Goal: Information Seeking & Learning: Learn about a topic

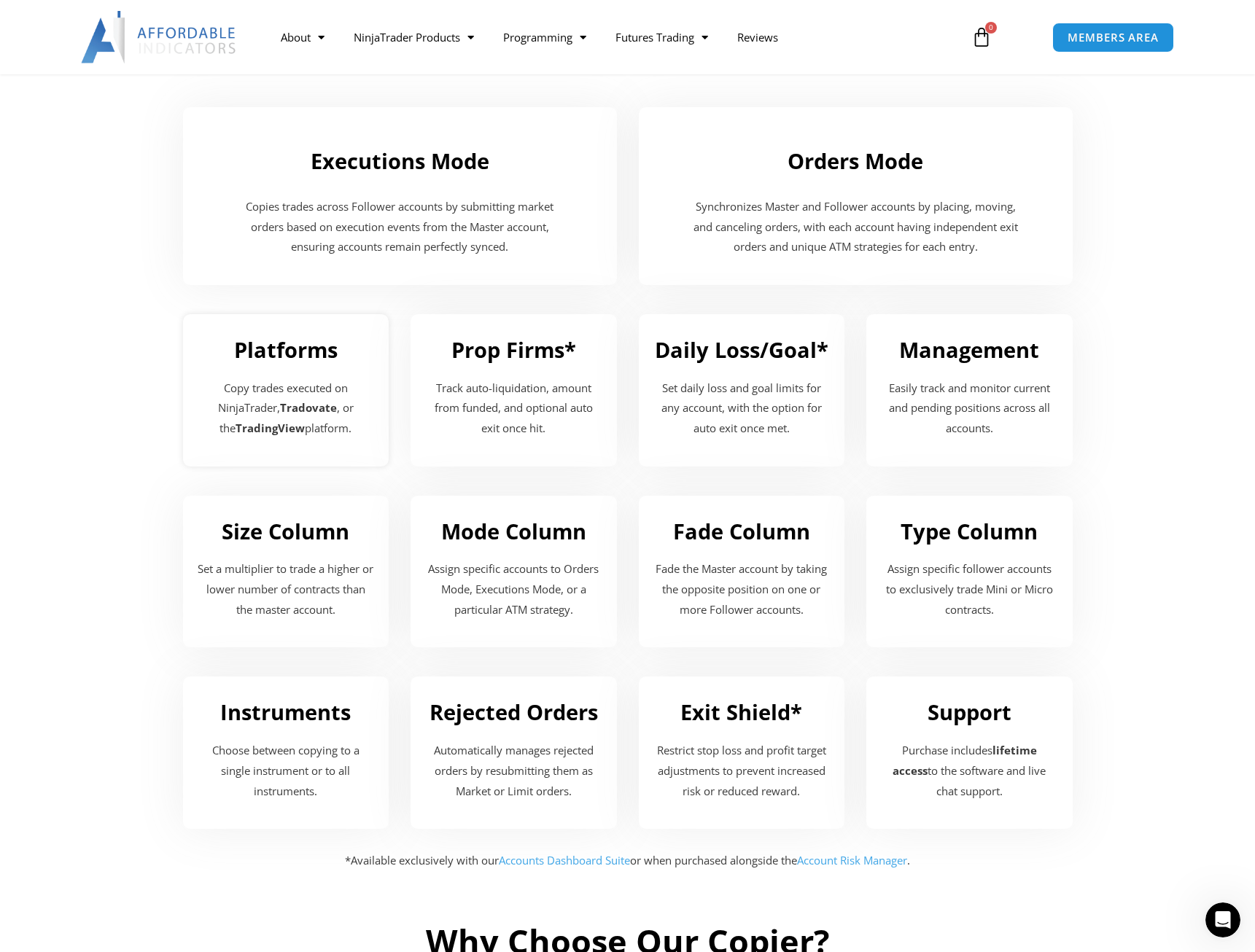
scroll to position [1438, 0]
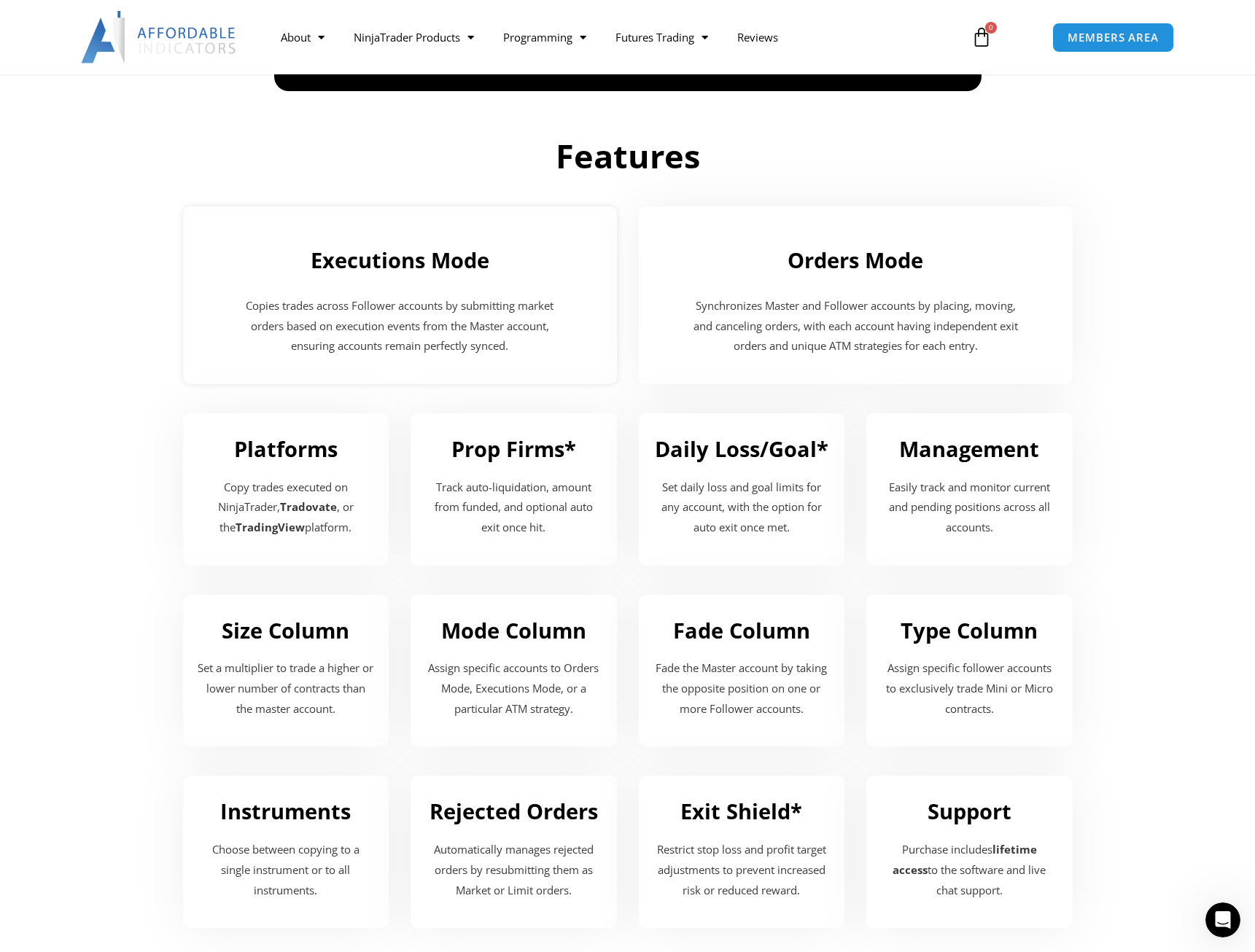
click at [385, 257] on h2 "Executions Mode" at bounding box center [399, 261] width 405 height 28
click at [373, 327] on p "Copies trades across Follower accounts by submitting market orders based on exe…" at bounding box center [400, 326] width 332 height 61
click at [398, 333] on p "Copies trades across Follower accounts by submitting market orders based on exe…" at bounding box center [400, 326] width 332 height 61
drag, startPoint x: 358, startPoint y: 333, endPoint x: 486, endPoint y: 344, distance: 128.5
click at [486, 344] on p "Copies trades across Follower accounts by submitting market orders based on exe…" at bounding box center [400, 326] width 332 height 61
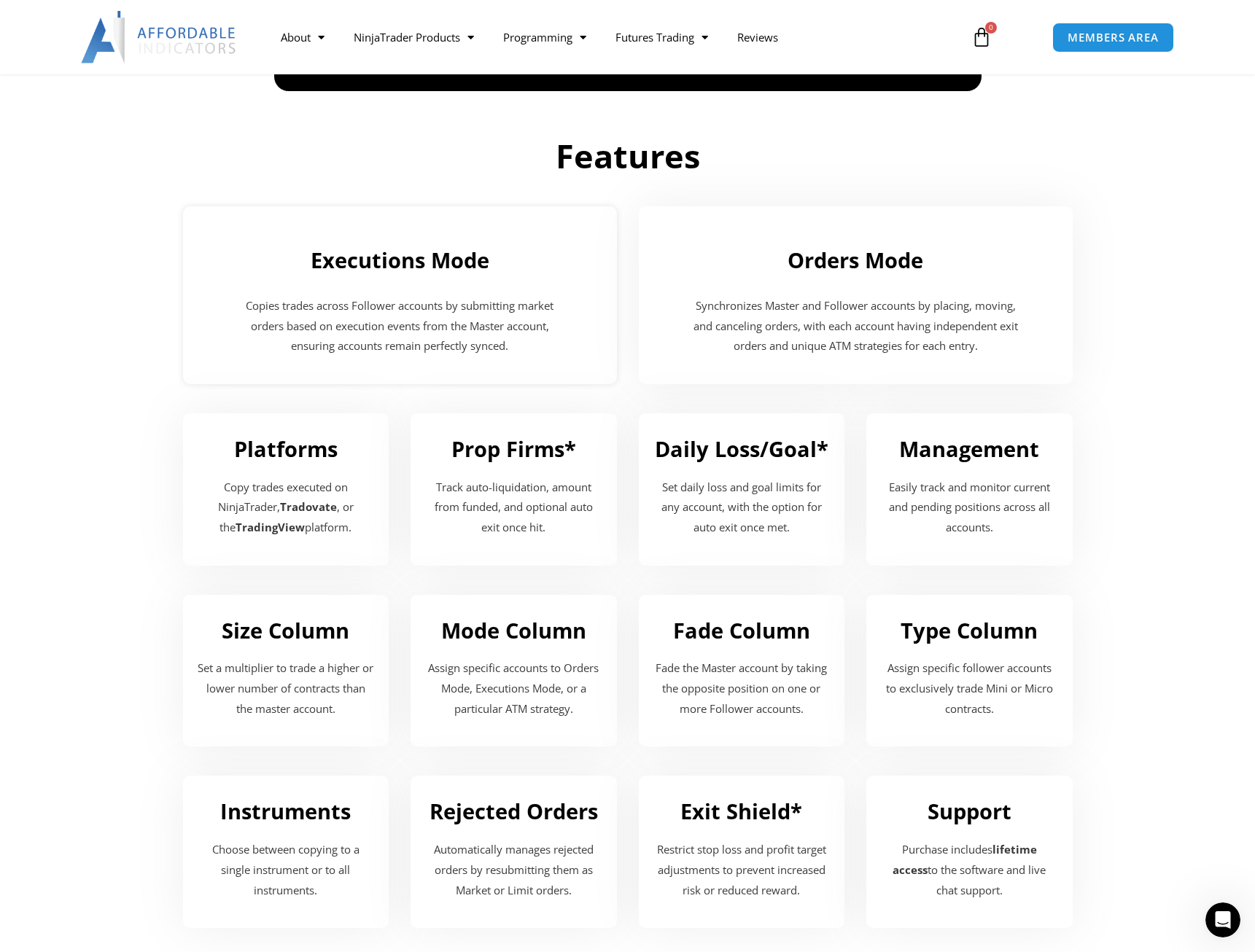
click at [530, 346] on p "Copies trades across Follower accounts by submitting market orders based on exe…" at bounding box center [400, 326] width 332 height 61
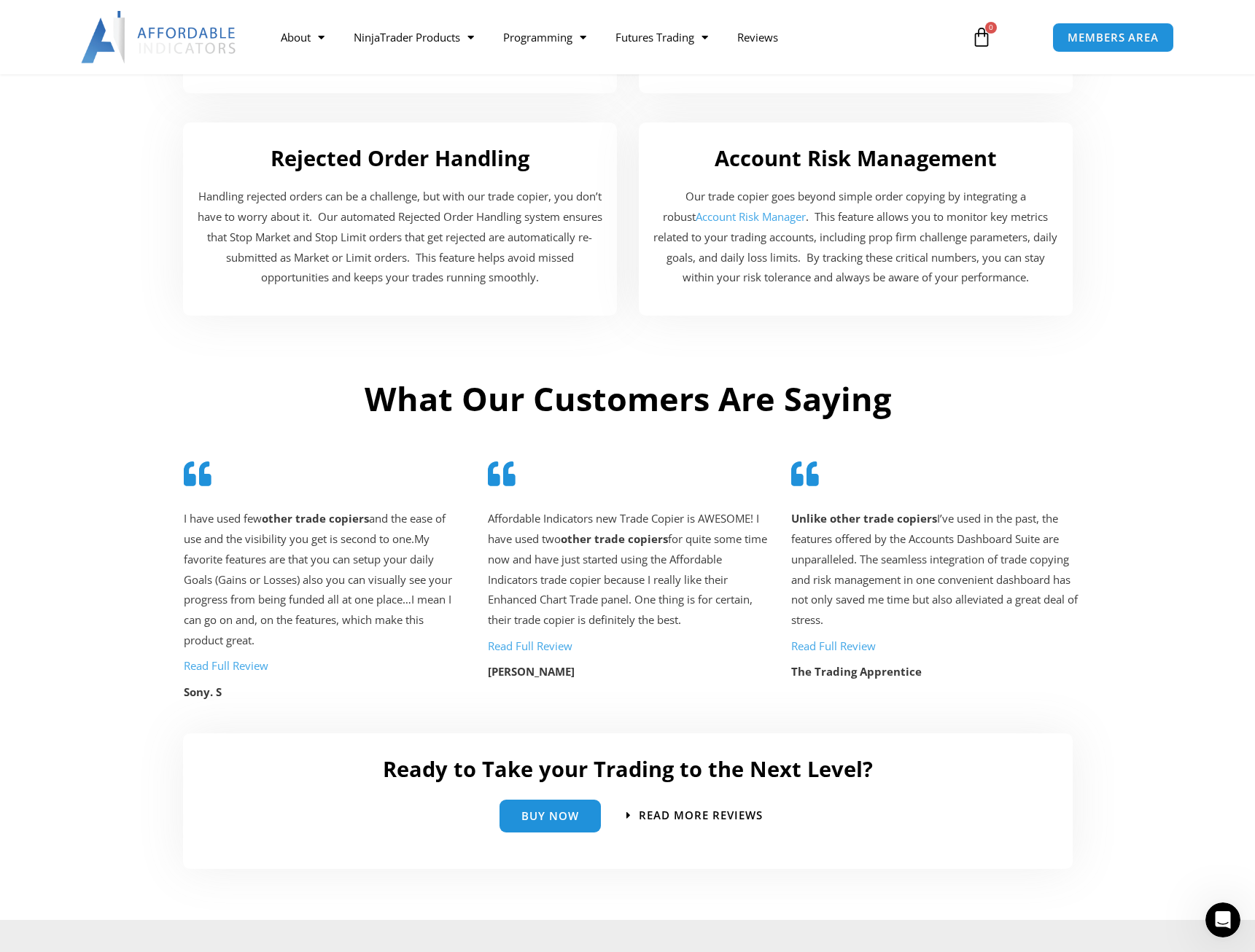
scroll to position [2727, 0]
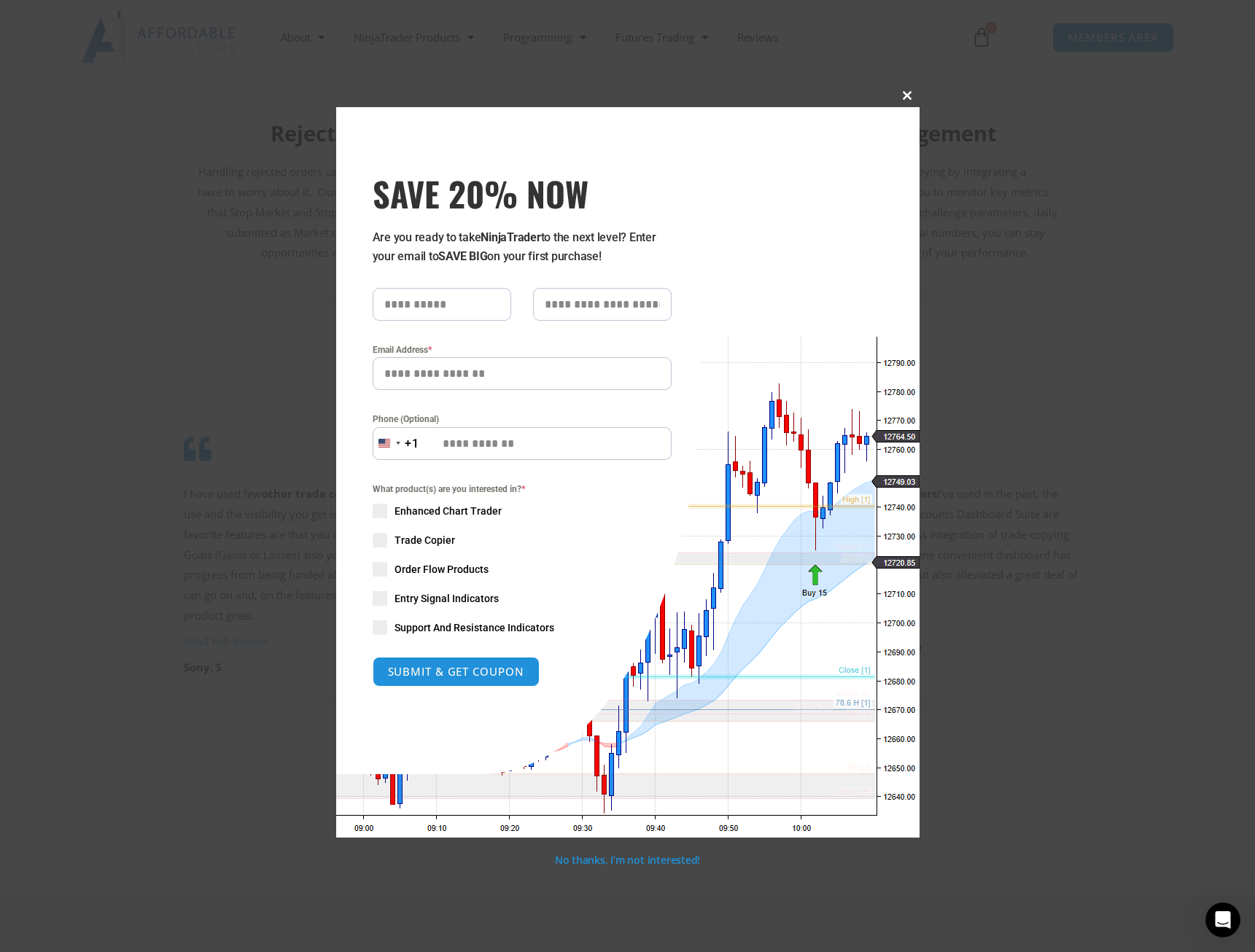
click at [911, 94] on span "SAVE 20% NOW popup" at bounding box center [908, 95] width 23 height 9
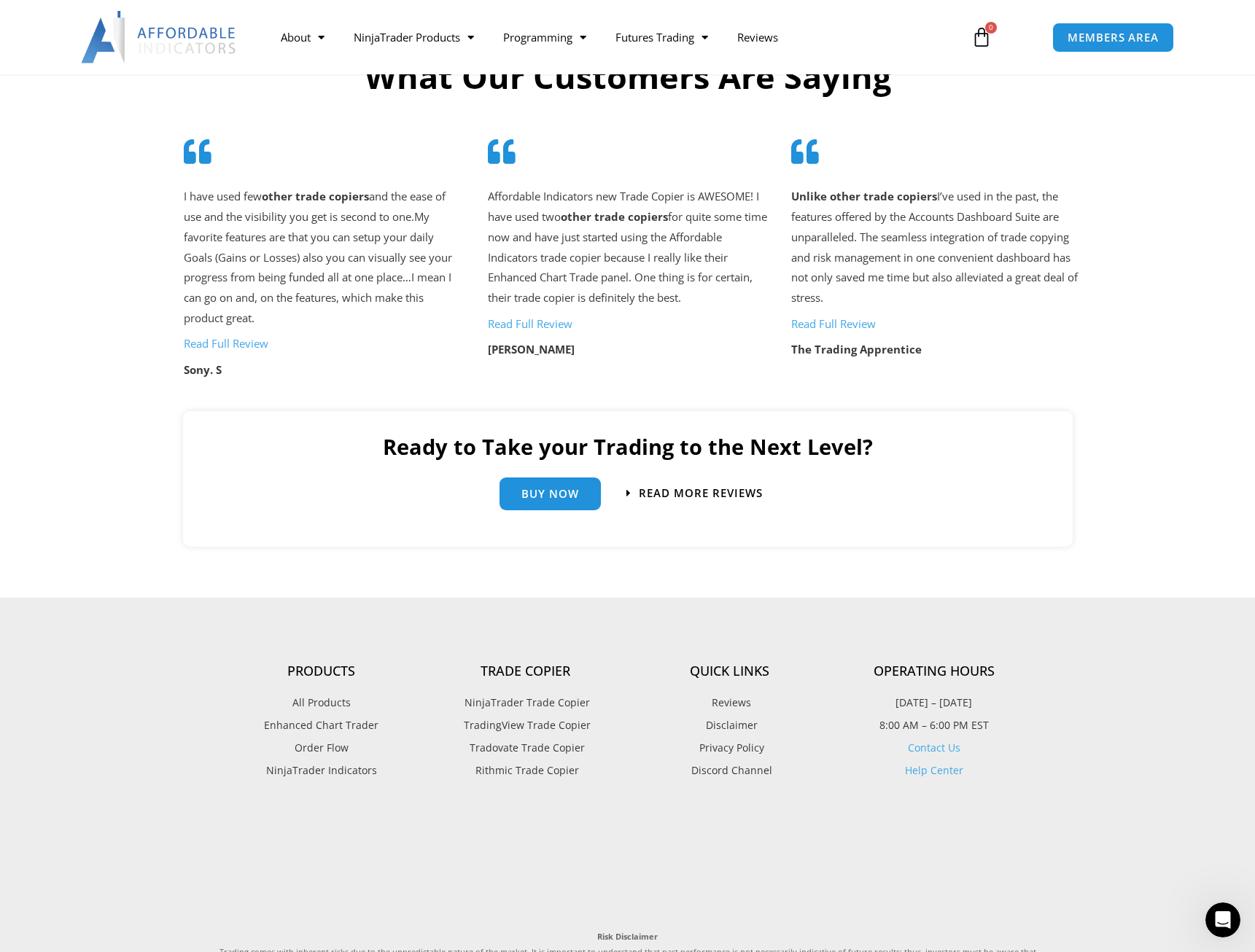
scroll to position [3099, 0]
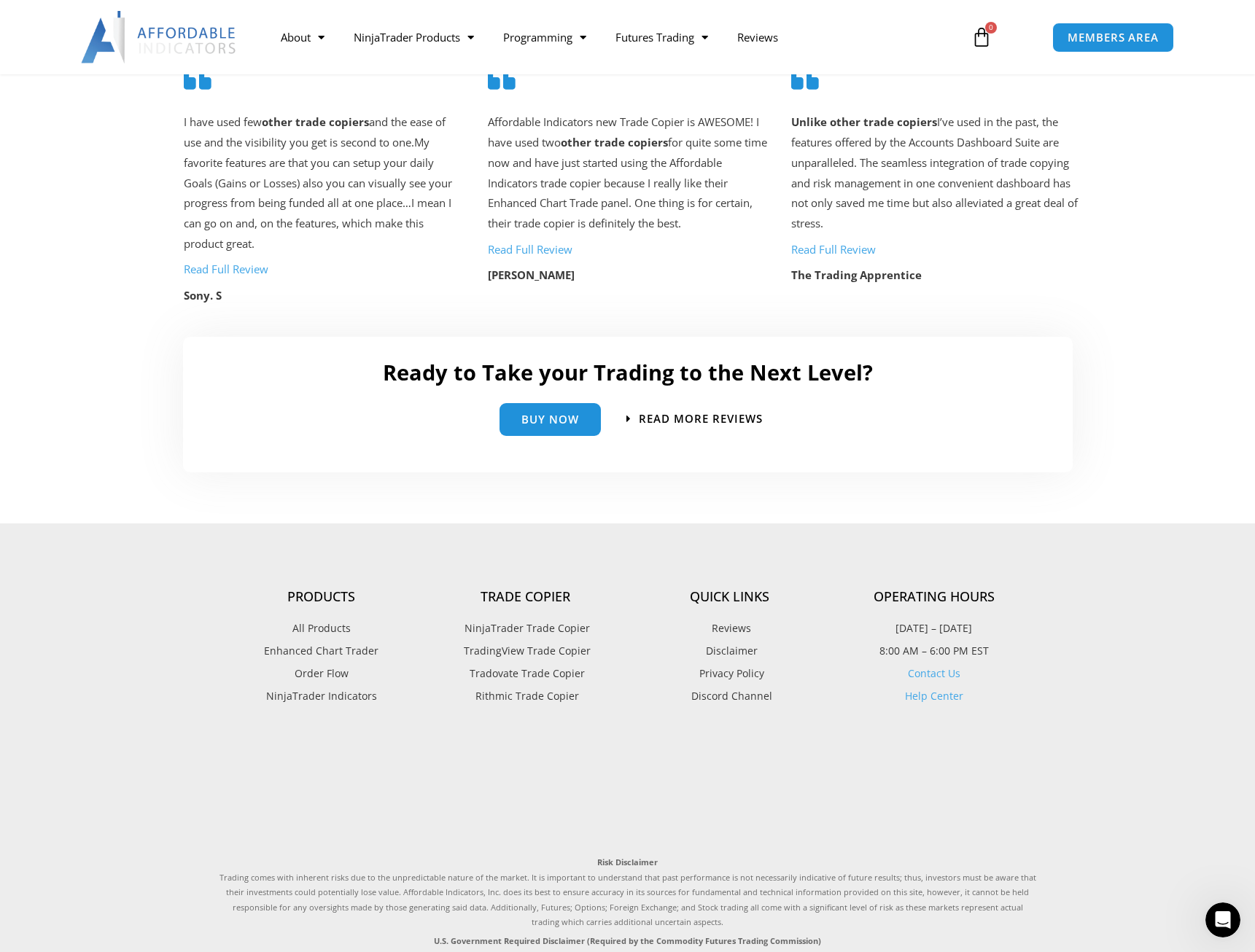
click at [525, 631] on span "NinjaTrader Trade Copier" at bounding box center [525, 628] width 129 height 19
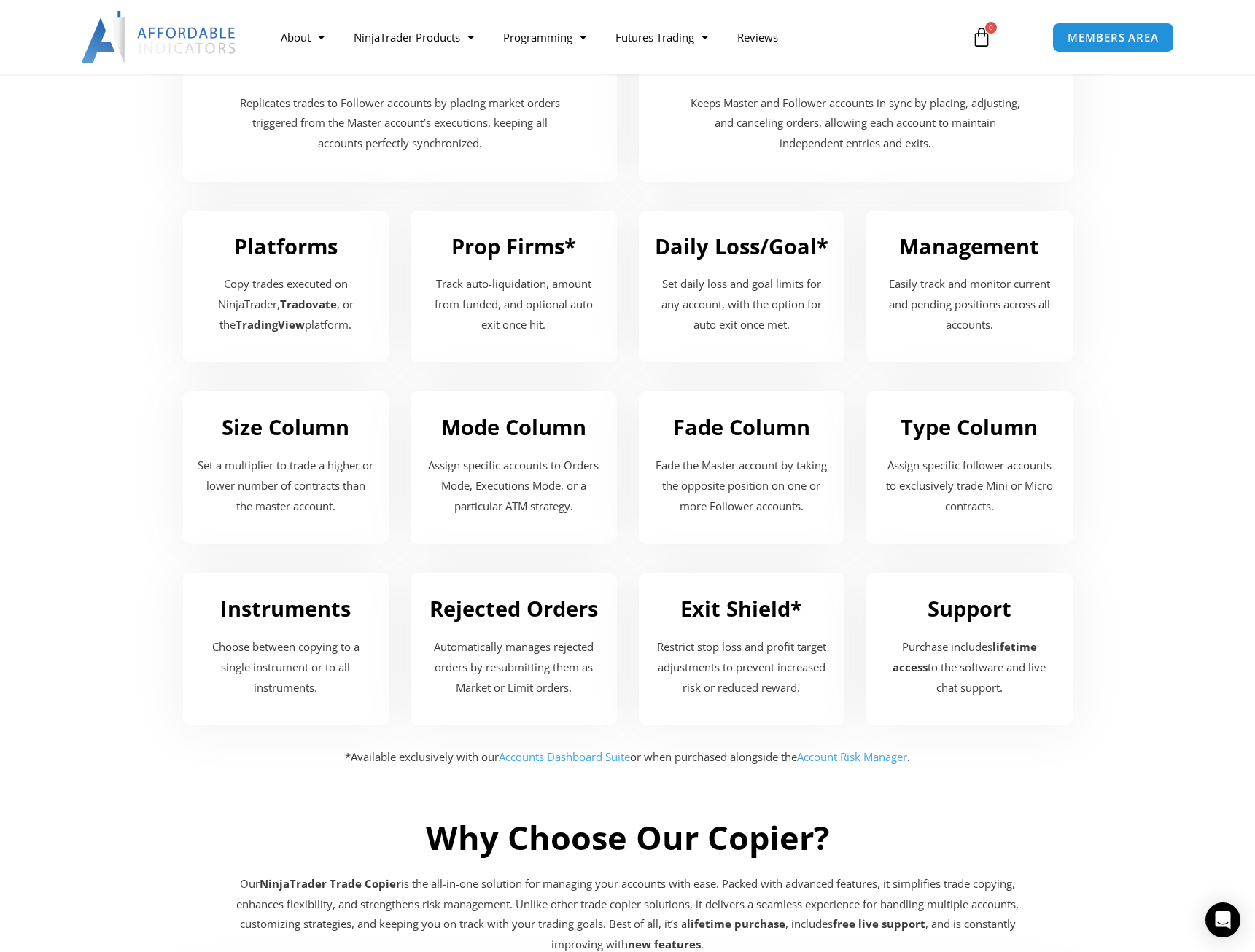
scroll to position [1760, 0]
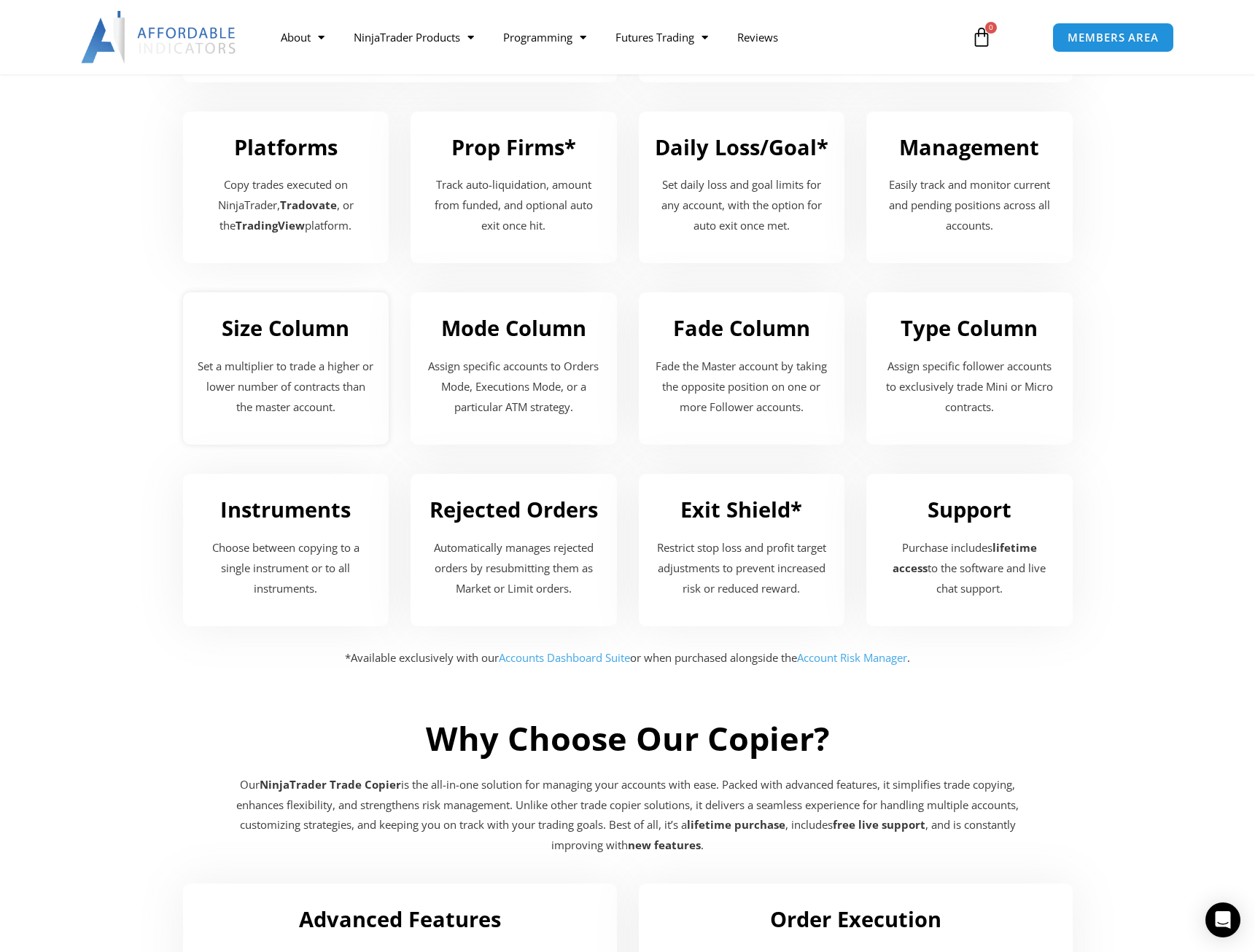
click at [275, 358] on p "Set a multiplier to trade a higher or lower number of contracts than the master…" at bounding box center [286, 387] width 177 height 61
drag, startPoint x: 203, startPoint y: 351, endPoint x: 394, endPoint y: 380, distance: 193.2
click at [394, 380] on div "Size Column Set a multiplier to trade a higher or lower number of contracts tha…" at bounding box center [286, 368] width 228 height 182
click at [298, 380] on p "Set a multiplier to trade a higher or lower number of contracts than the master…" at bounding box center [286, 387] width 177 height 61
click at [279, 319] on h2 "Size Column" at bounding box center [286, 328] width 177 height 28
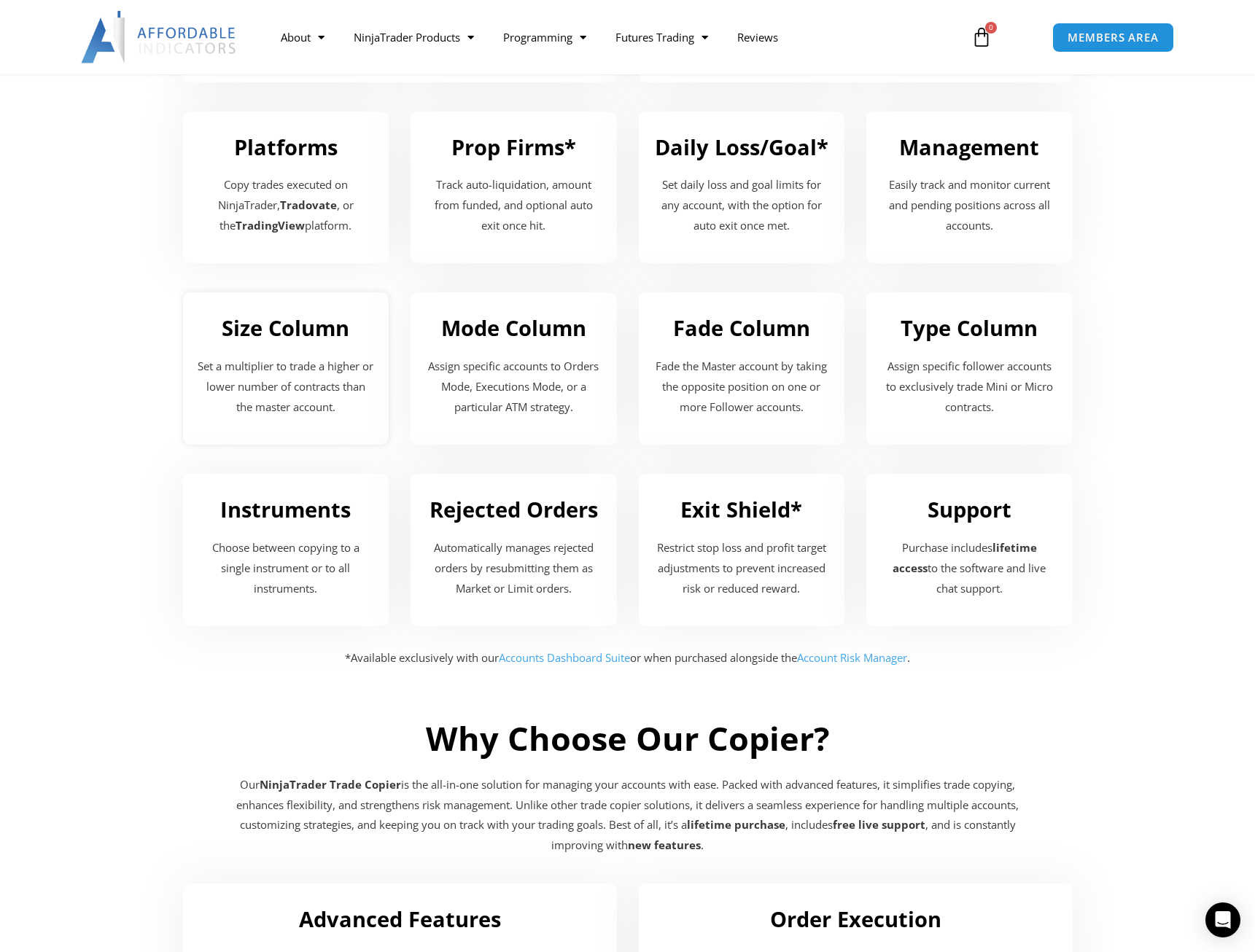
click at [276, 314] on h2 "Size Column" at bounding box center [286, 328] width 177 height 28
click at [244, 357] on p "Set a multiplier to trade a higher or lower number of contracts than the master…" at bounding box center [286, 387] width 177 height 61
click at [314, 363] on p "Set a multiplier to trade a higher or lower number of contracts than the master…" at bounding box center [286, 387] width 177 height 61
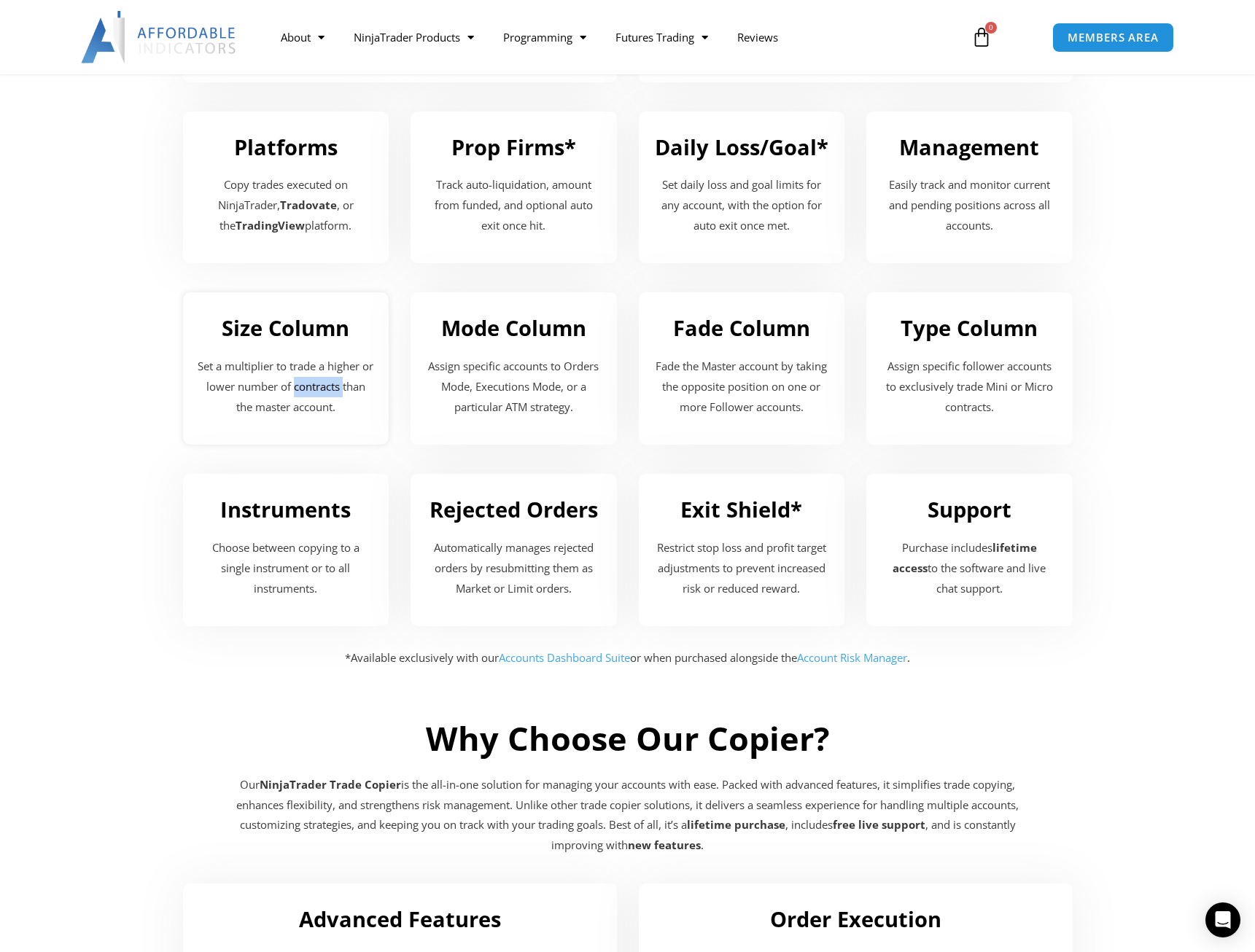
click at [314, 363] on p "Set a multiplier to trade a higher or lower number of contracts than the master…" at bounding box center [286, 387] width 177 height 61
click at [315, 363] on p "Set a multiplier to trade a higher or lower number of contracts than the master…" at bounding box center [286, 387] width 177 height 61
click at [316, 363] on p "Set a multiplier to trade a higher or lower number of contracts than the master…" at bounding box center [286, 387] width 177 height 61
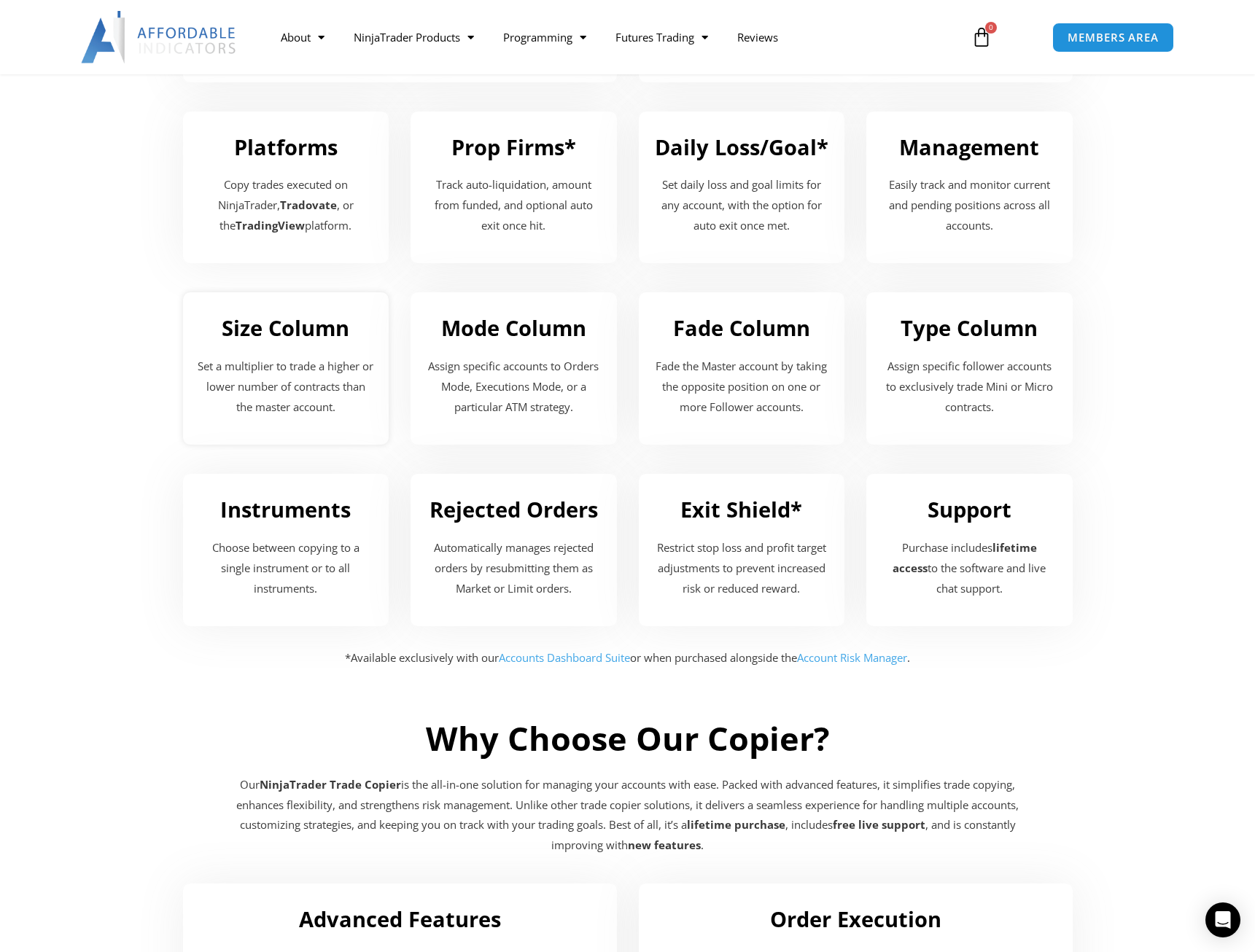
click at [316, 363] on p "Set a multiplier to trade a higher or lower number of contracts than the master…" at bounding box center [286, 387] width 177 height 61
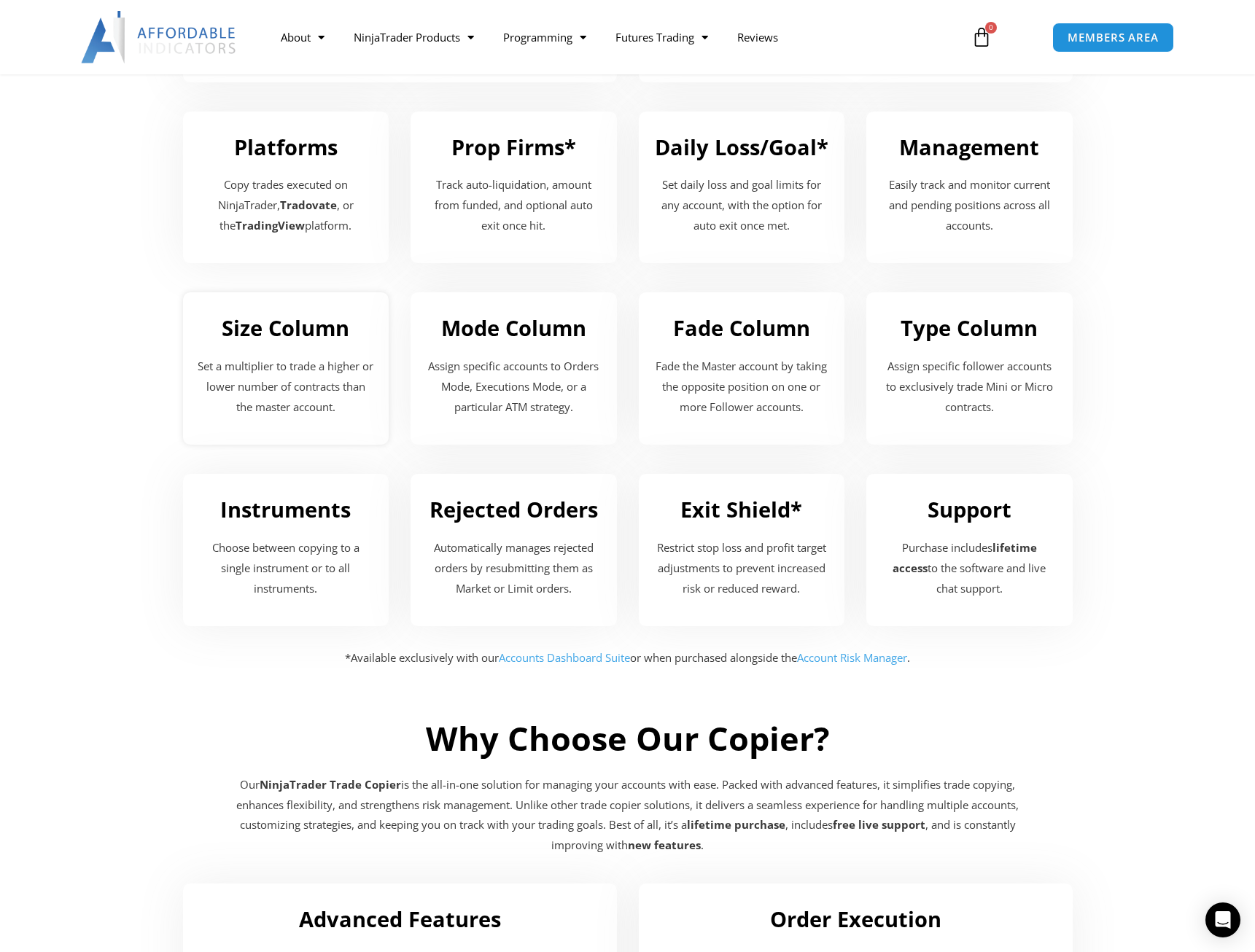
click at [316, 363] on p "Set a multiplier to trade a higher or lower number of contracts than the master…" at bounding box center [286, 387] width 177 height 61
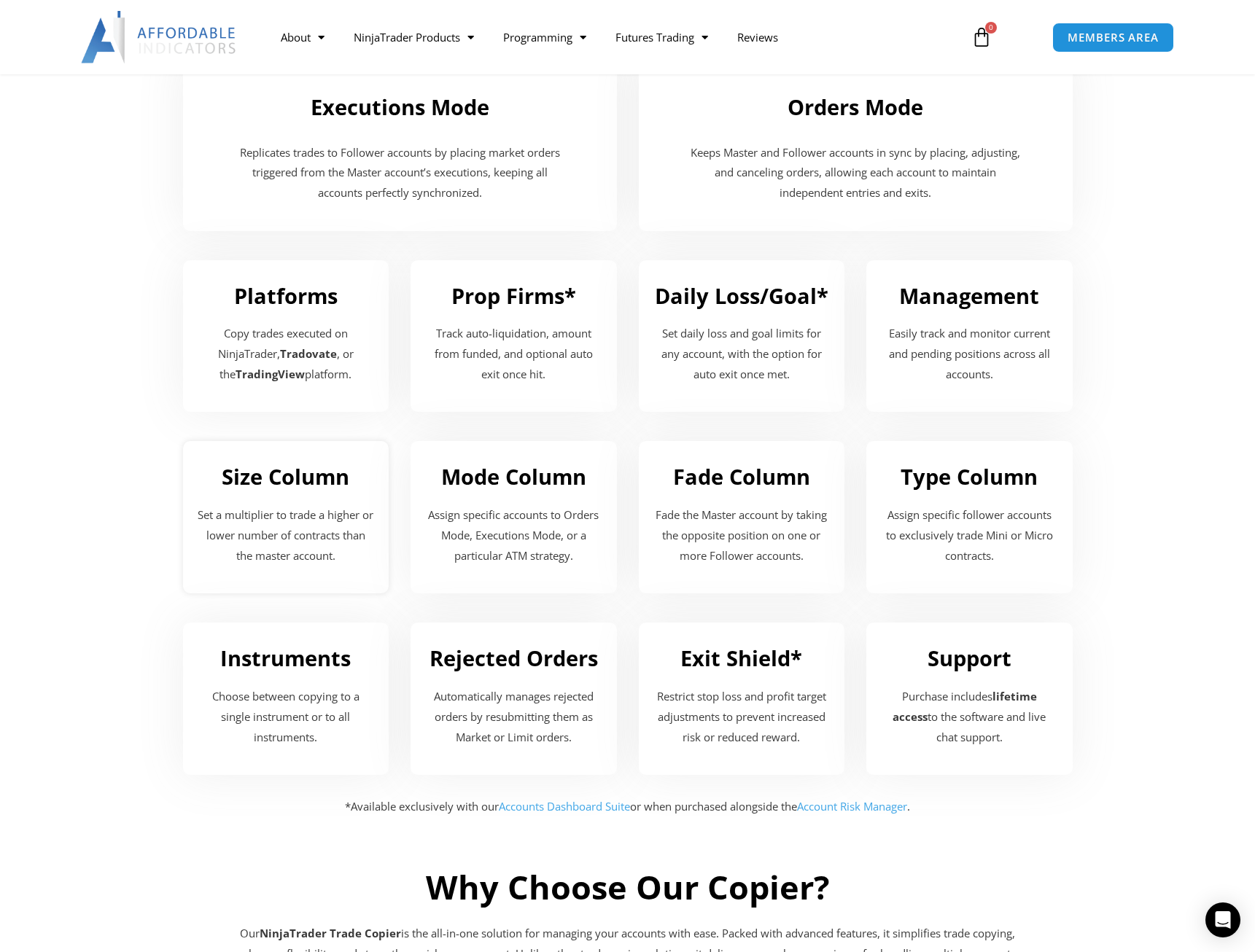
click at [290, 512] on p "Set a multiplier to trade a higher or lower number of contracts than the master…" at bounding box center [286, 535] width 177 height 61
